Goal: Obtain resource: Download file/media

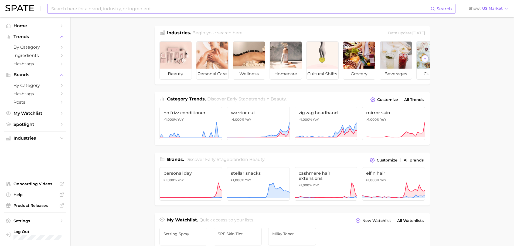
click at [113, 10] on input at bounding box center [241, 8] width 380 height 9
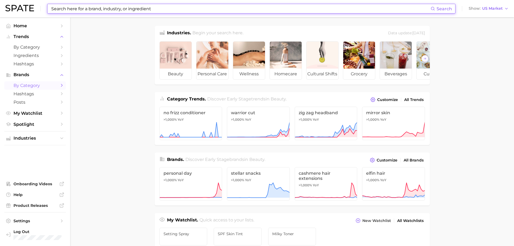
click at [22, 84] on span "by Category" at bounding box center [34, 85] width 43 height 5
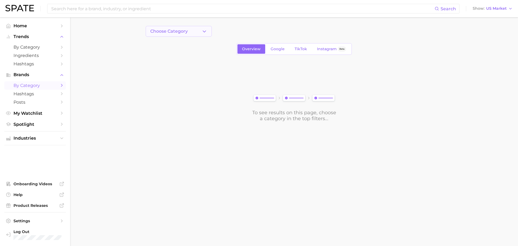
click at [192, 33] on button "Choose Category" at bounding box center [179, 31] width 66 height 11
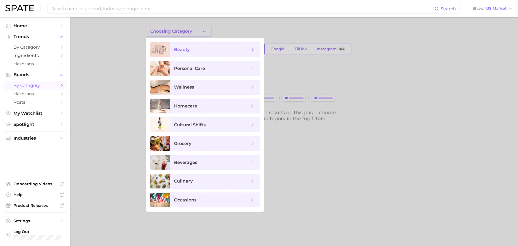
click at [194, 49] on span "beauty" at bounding box center [212, 50] width 76 height 6
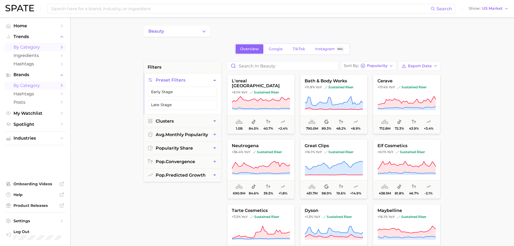
click at [32, 45] on span "by Category" at bounding box center [34, 47] width 43 height 5
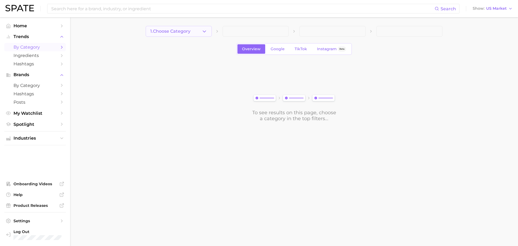
click at [201, 34] on button "1. Choose Category" at bounding box center [179, 31] width 66 height 11
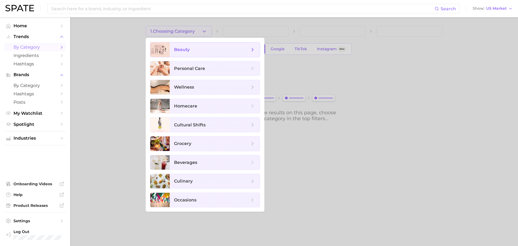
click at [177, 49] on span "beauty" at bounding box center [182, 49] width 16 height 5
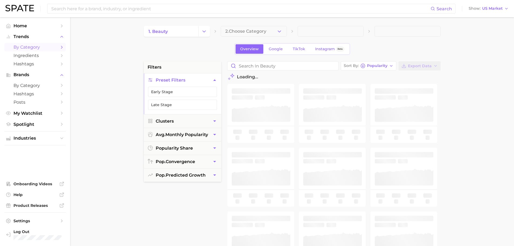
click at [271, 30] on button "2. Choose Category" at bounding box center [254, 31] width 66 height 11
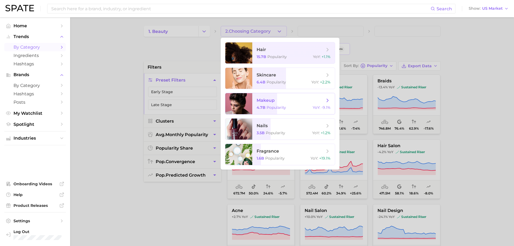
click at [267, 109] on span "Popularity" at bounding box center [276, 107] width 19 height 5
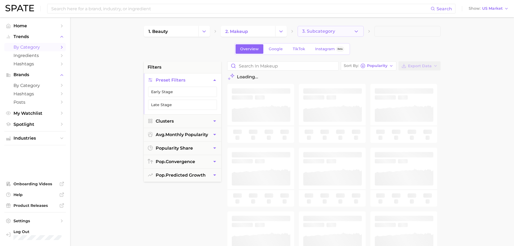
click at [355, 33] on icon "button" at bounding box center [356, 32] width 6 height 6
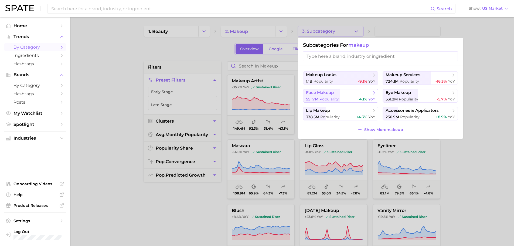
click at [330, 100] on span "Popularity" at bounding box center [328, 99] width 19 height 5
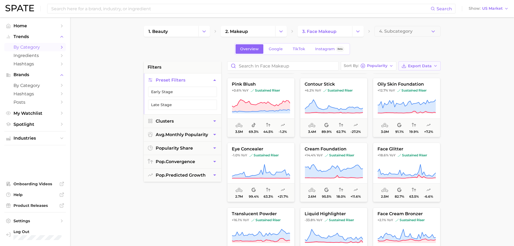
scroll to position [513, 0]
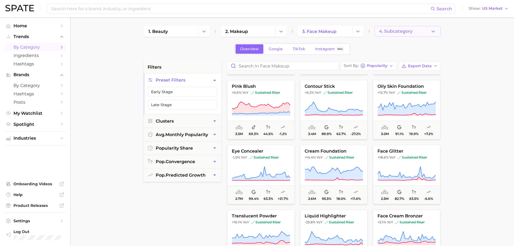
click at [411, 30] on span "4. Subcategory" at bounding box center [395, 31] width 33 height 5
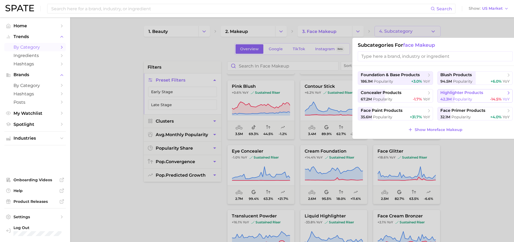
click at [448, 92] on span "highlighter products" at bounding box center [461, 92] width 43 height 5
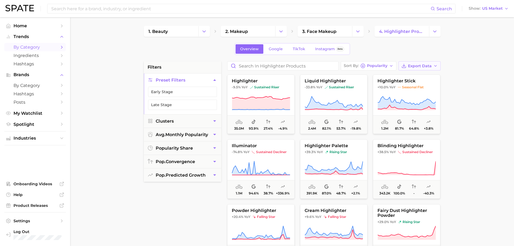
click at [405, 65] on icon "button" at bounding box center [403, 65] width 5 height 5
click at [404, 75] on span "Card Data CSV" at bounding box center [404, 76] width 28 height 5
click at [301, 50] on span "TikTok" at bounding box center [299, 49] width 12 height 5
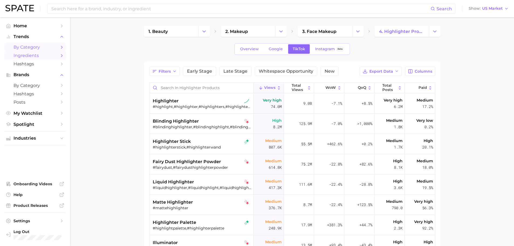
click at [26, 59] on link "Ingredients" at bounding box center [35, 55] width 62 height 8
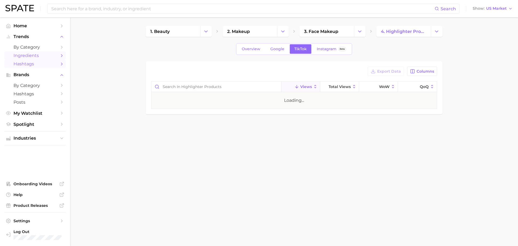
click at [22, 67] on link "Hashtags" at bounding box center [35, 64] width 62 height 8
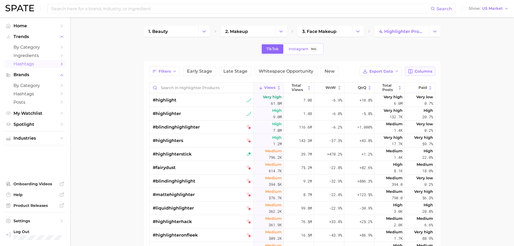
click at [418, 73] on span "Columns" at bounding box center [424, 71] width 18 height 5
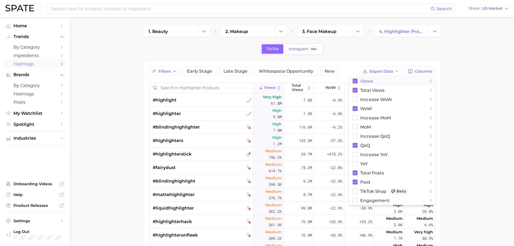
click at [356, 82] on rect at bounding box center [355, 81] width 5 height 5
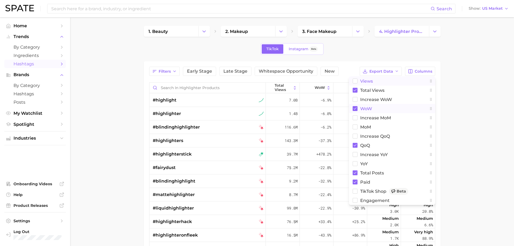
drag, startPoint x: 354, startPoint y: 108, endPoint x: 355, endPoint y: 113, distance: 5.0
click at [354, 109] on icon at bounding box center [355, 108] width 5 height 5
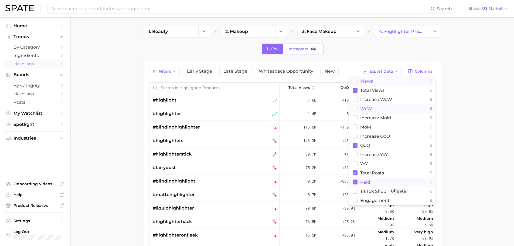
click at [357, 183] on rect at bounding box center [355, 181] width 5 height 5
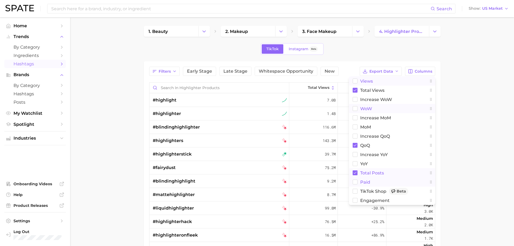
click at [354, 173] on rect at bounding box center [355, 172] width 5 height 5
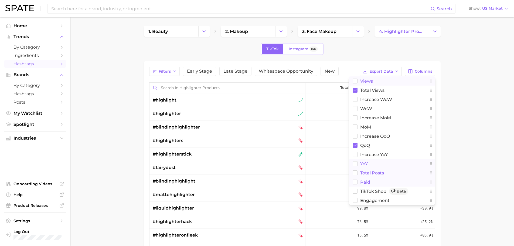
click at [355, 164] on rect at bounding box center [355, 163] width 5 height 5
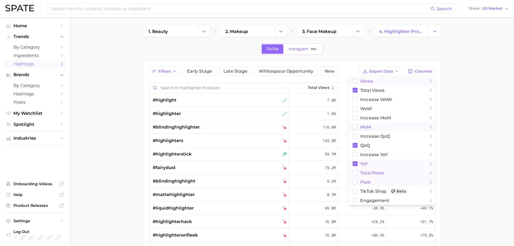
click at [355, 127] on rect at bounding box center [355, 127] width 5 height 5
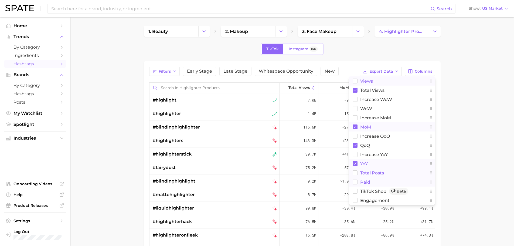
click at [462, 118] on main "1. beauty 2. makeup 3. face makeup 4. highlighter products TikTok Instagram Bet…" at bounding box center [292, 188] width 444 height 343
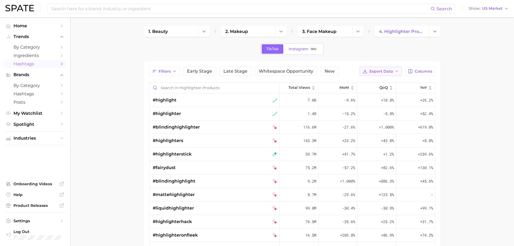
click at [387, 73] on span "Export Data" at bounding box center [381, 71] width 24 height 5
click at [358, 81] on span "Table Data CSV" at bounding box center [367, 81] width 30 height 5
